Goal: Task Accomplishment & Management: Use online tool/utility

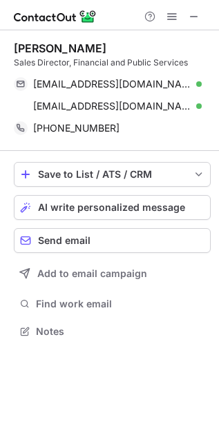
scroll to position [322, 219]
click at [199, 12] on span at bounding box center [193, 16] width 11 height 11
